Goal: Task Accomplishment & Management: Use online tool/utility

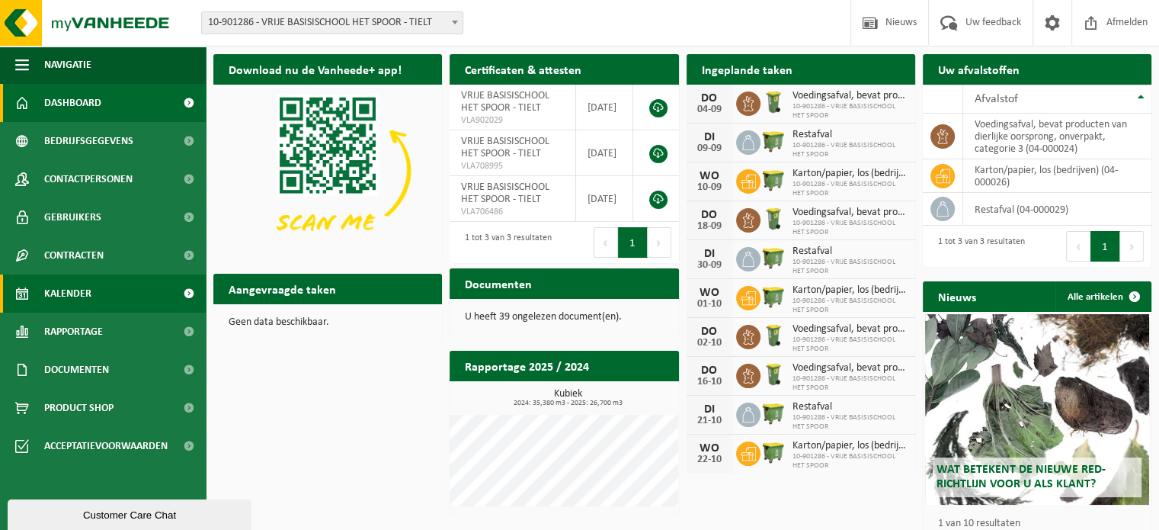
click at [76, 290] on span "Kalender" at bounding box center [67, 293] width 47 height 38
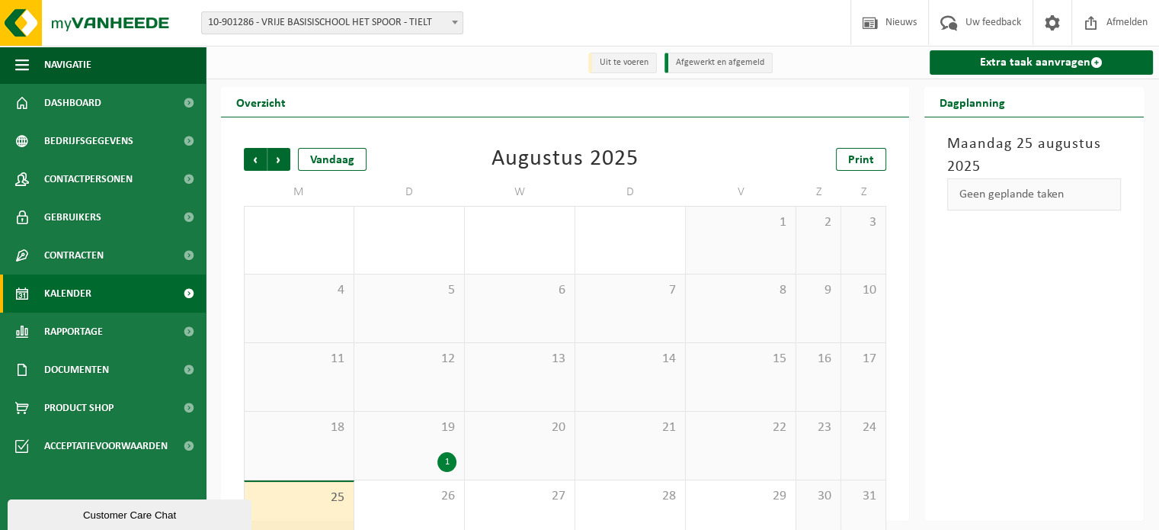
scroll to position [35, 0]
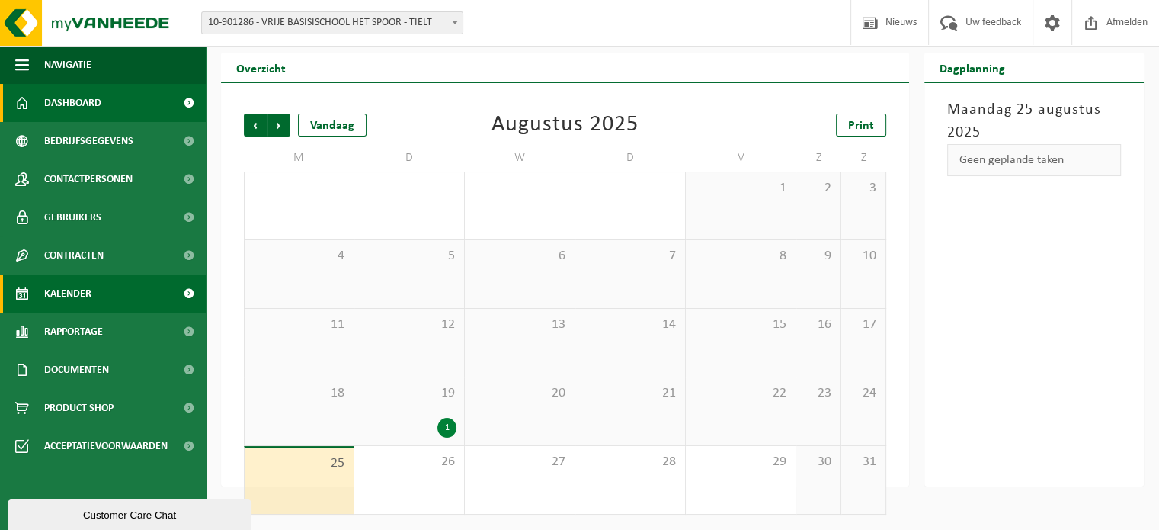
click at [73, 102] on span "Dashboard" at bounding box center [72, 103] width 57 height 38
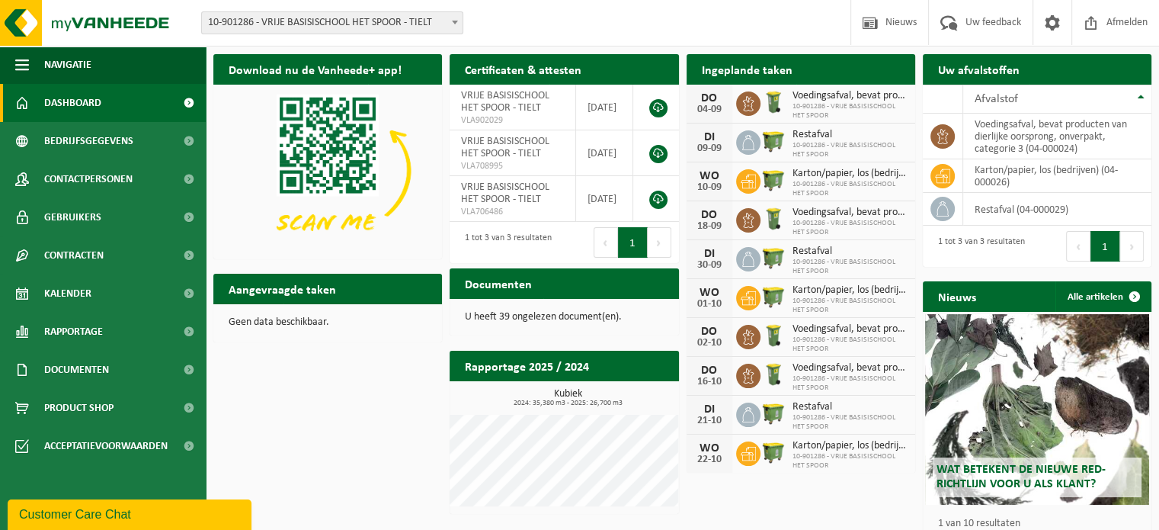
click at [290, 290] on h2 "Aangevraagde taken" at bounding box center [282, 289] width 138 height 30
click at [298, 293] on h2 "Aangevraagde taken" at bounding box center [282, 289] width 138 height 30
click at [94, 296] on link "Kalender" at bounding box center [103, 293] width 206 height 38
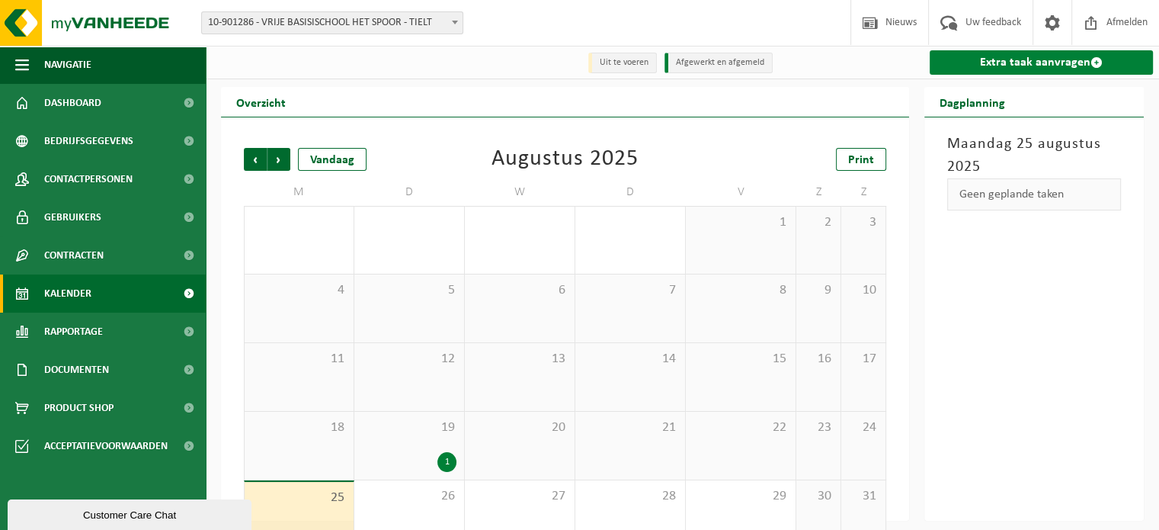
click at [1055, 63] on link "Extra taak aanvragen" at bounding box center [1041, 62] width 223 height 24
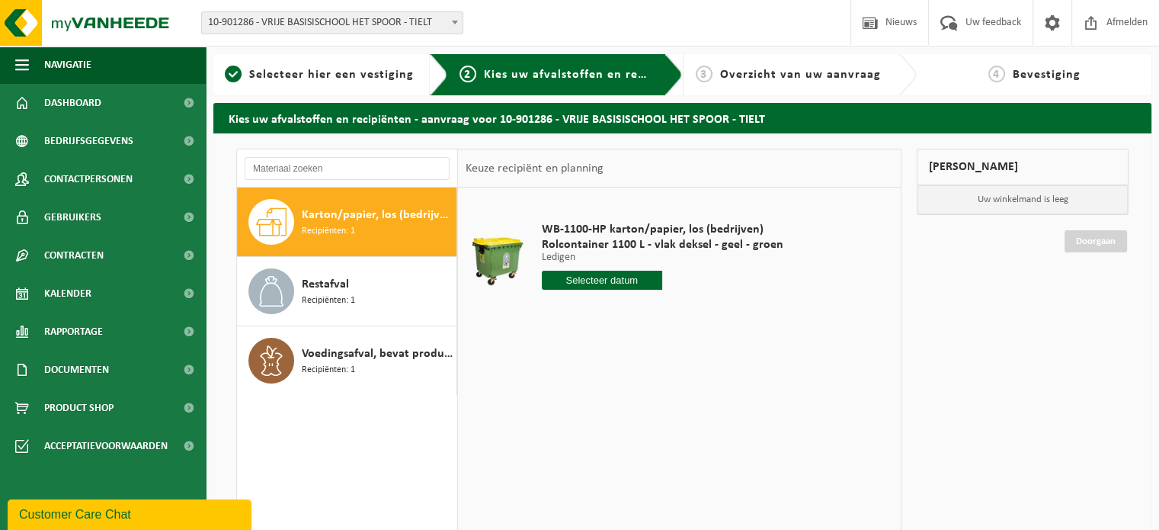
click at [357, 213] on span "Karton/papier, los (bedrijven)" at bounding box center [377, 215] width 151 height 18
click at [616, 282] on input "text" at bounding box center [602, 280] width 121 height 19
click at [608, 463] on div "27" at bounding box center [609, 464] width 27 height 24
type input "Van 2025-08-27"
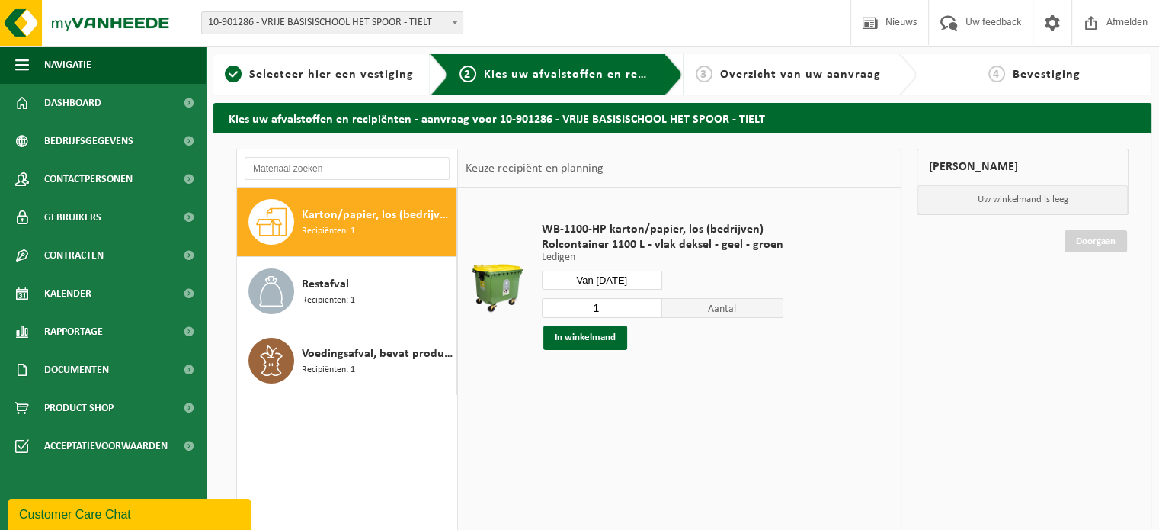
click at [601, 429] on div "WB-1100-HP karton/papier, los (bedrijven) Rolcontainer 1100 L - vlak deksel - g…" at bounding box center [679, 415] width 443 height 457
click at [592, 338] on button "In winkelmand" at bounding box center [585, 337] width 84 height 24
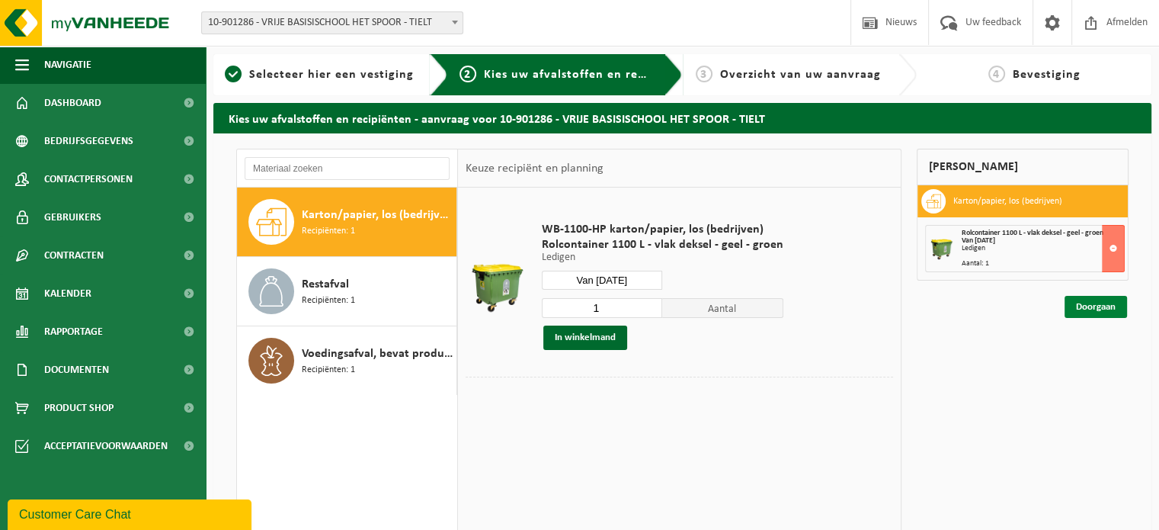
click at [1106, 310] on link "Doorgaan" at bounding box center [1096, 307] width 62 height 22
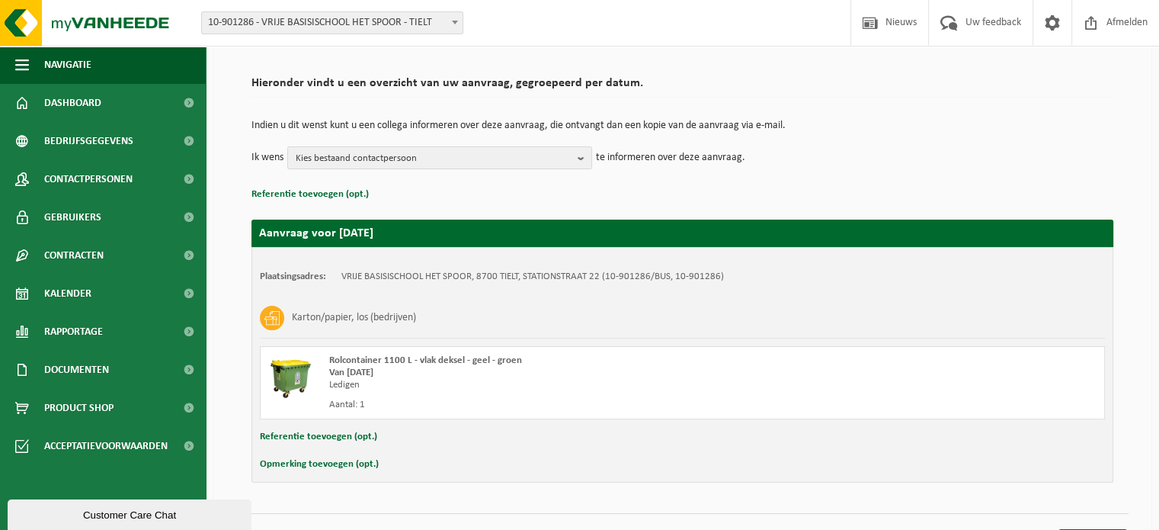
scroll to position [123, 0]
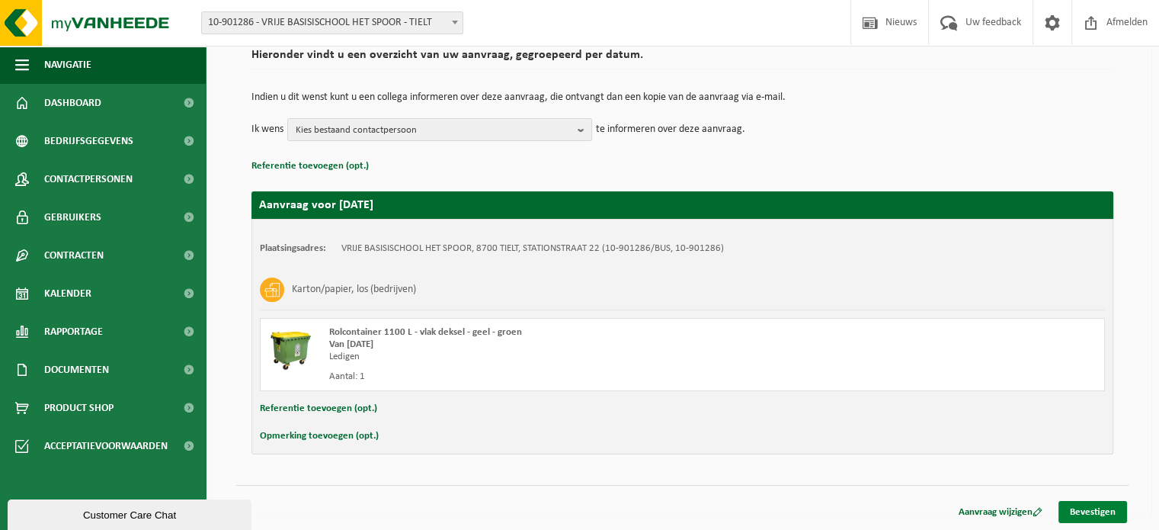
click at [1081, 507] on link "Bevestigen" at bounding box center [1092, 512] width 69 height 22
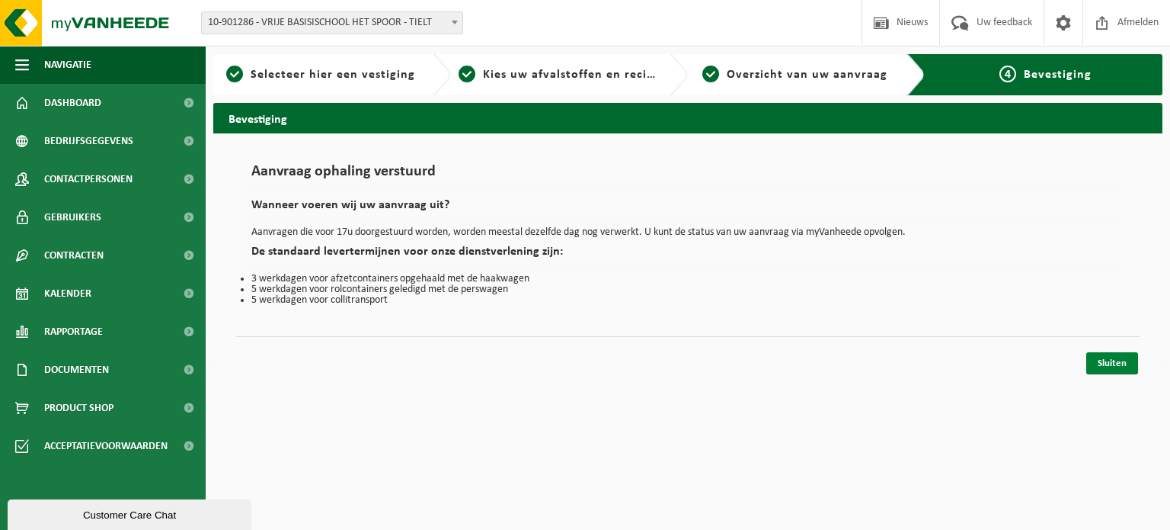
click at [1119, 356] on link "Sluiten" at bounding box center [1113, 363] width 52 height 22
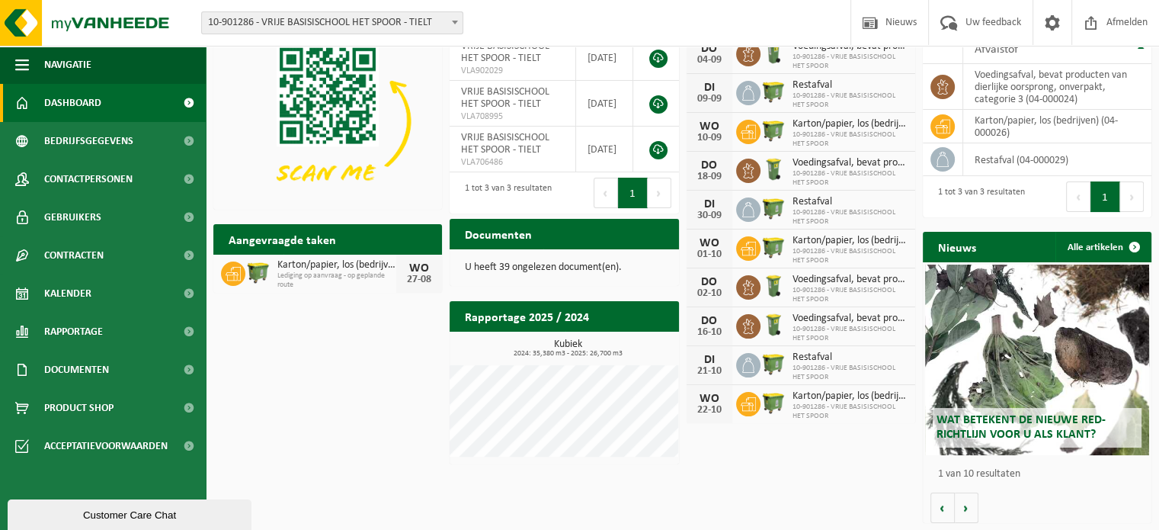
scroll to position [37, 0]
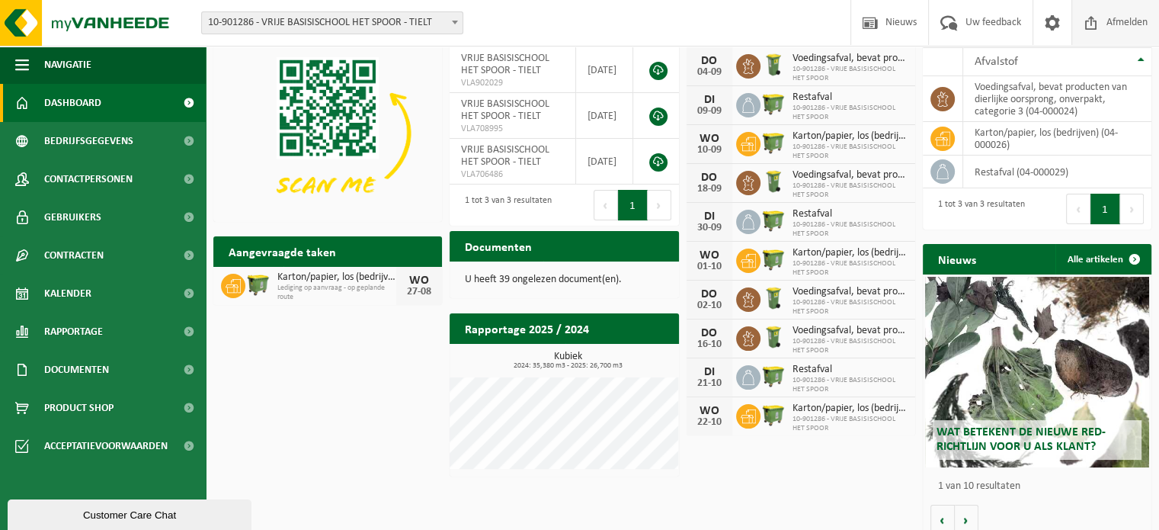
click at [1116, 21] on span "Afmelden" at bounding box center [1127, 22] width 49 height 45
